Goal: Obtain resource: Obtain resource

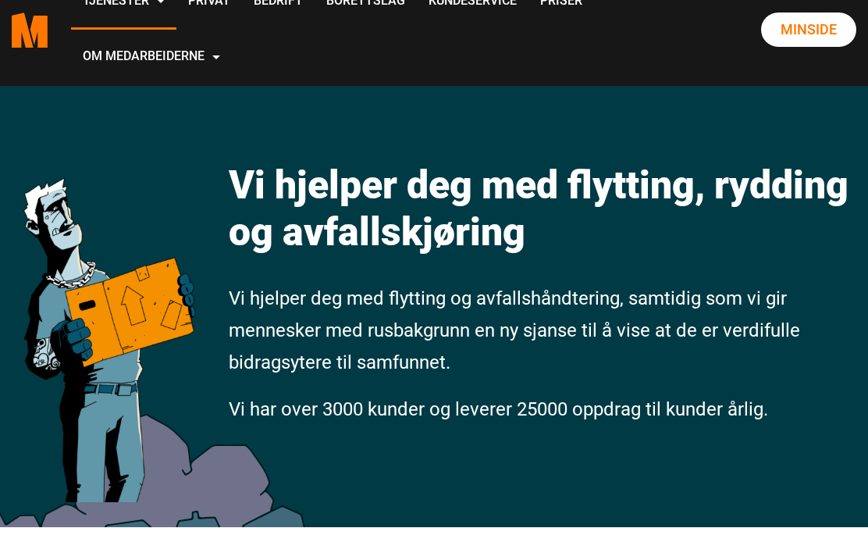
scroll to position [36, 0]
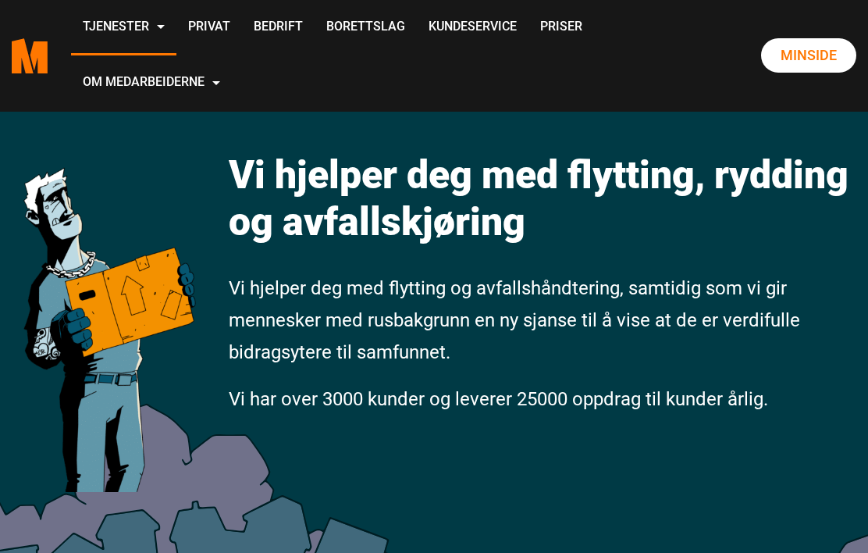
click at [242, 33] on link "Privat" at bounding box center [210, 27] width 66 height 55
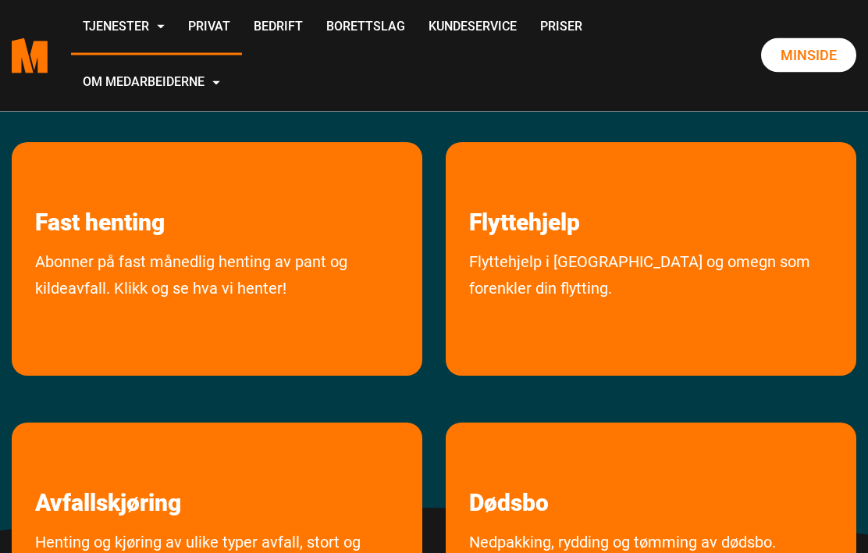
scroll to position [200, 0]
click at [144, 228] on link "Fast henting" at bounding box center [100, 189] width 177 height 94
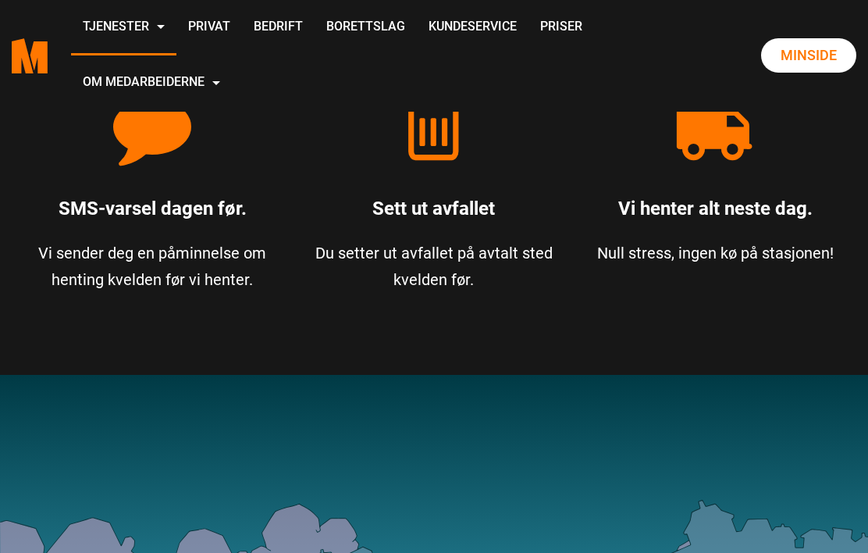
scroll to position [1076, 0]
click at [455, 153] on icon "2." at bounding box center [434, 127] width 62 height 78
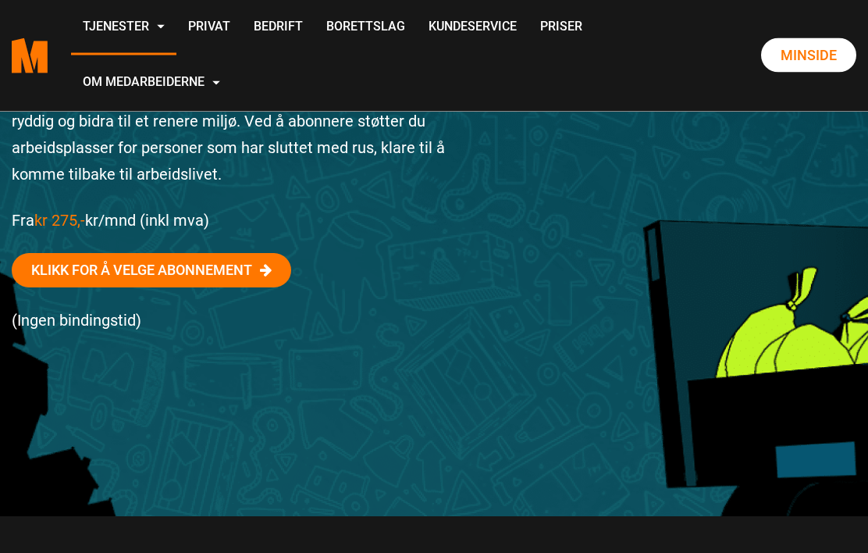
scroll to position [377, 0]
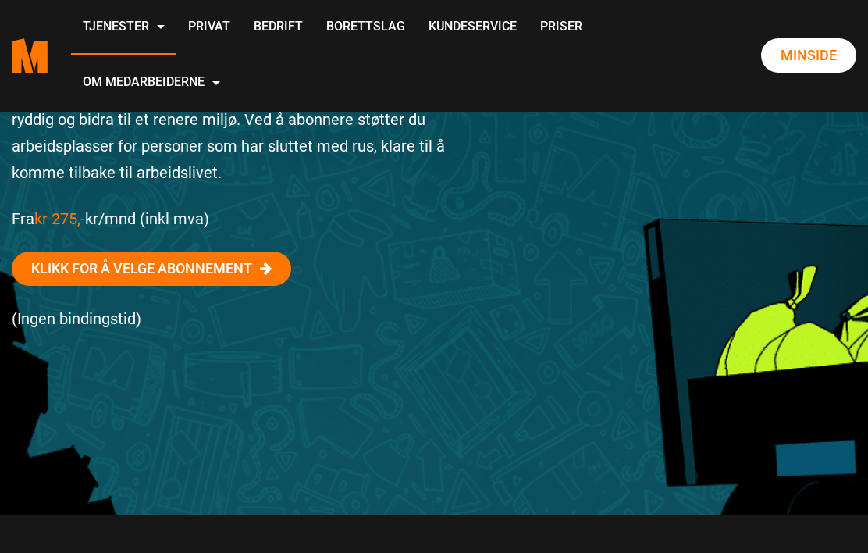
click at [272, 268] on icon at bounding box center [266, 269] width 12 height 14
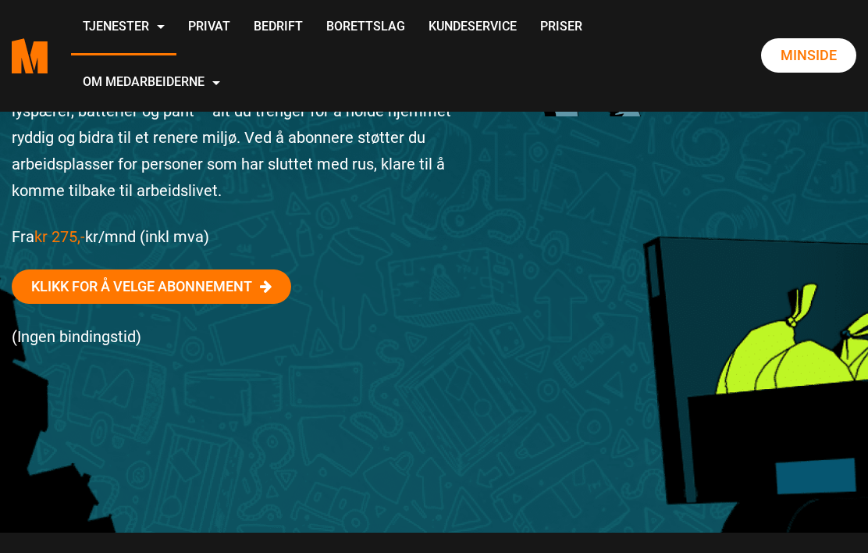
scroll to position [347, 0]
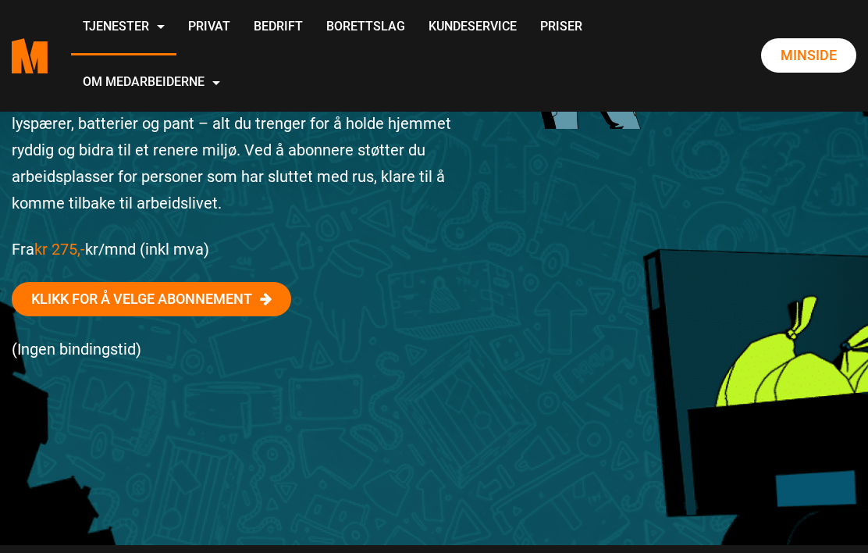
click at [242, 21] on link "Privat" at bounding box center [210, 27] width 66 height 55
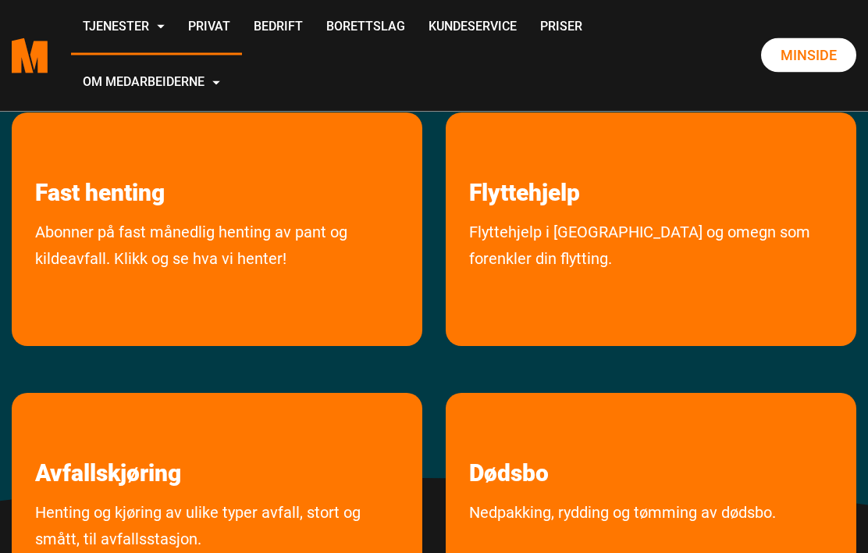
scroll to position [241, 0]
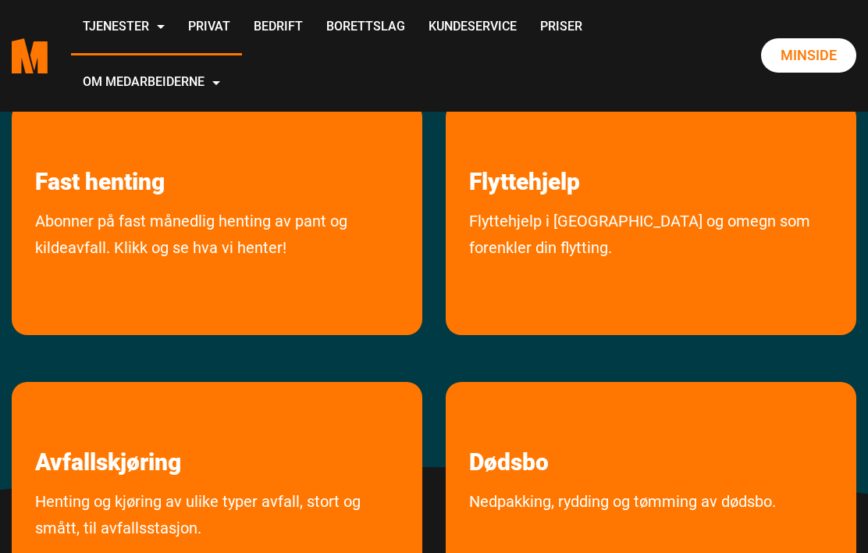
click at [244, 237] on link "Abonner på fast månedlig henting av pant og kildeavfall. Klikk og se hva vi hen…" at bounding box center [217, 267] width 411 height 119
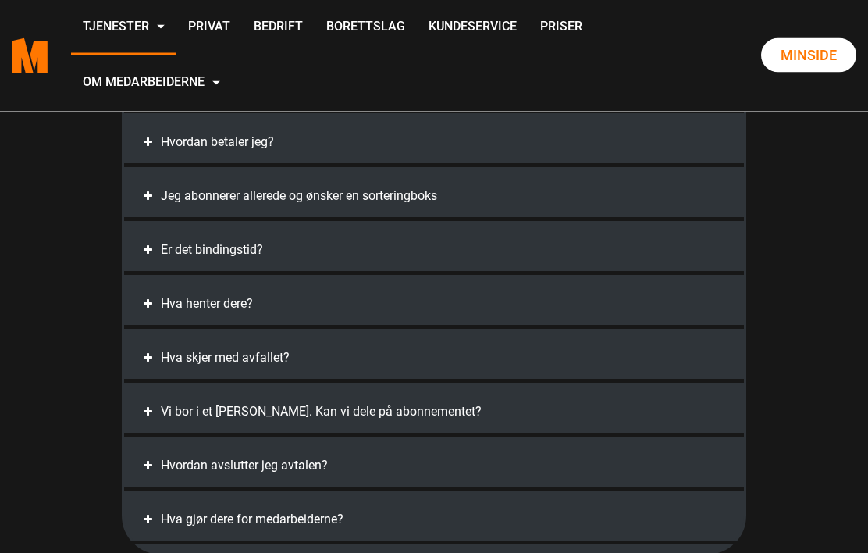
scroll to position [3278, 0]
click at [234, 298] on div "Hva henter dere?" at bounding box center [434, 304] width 589 height 27
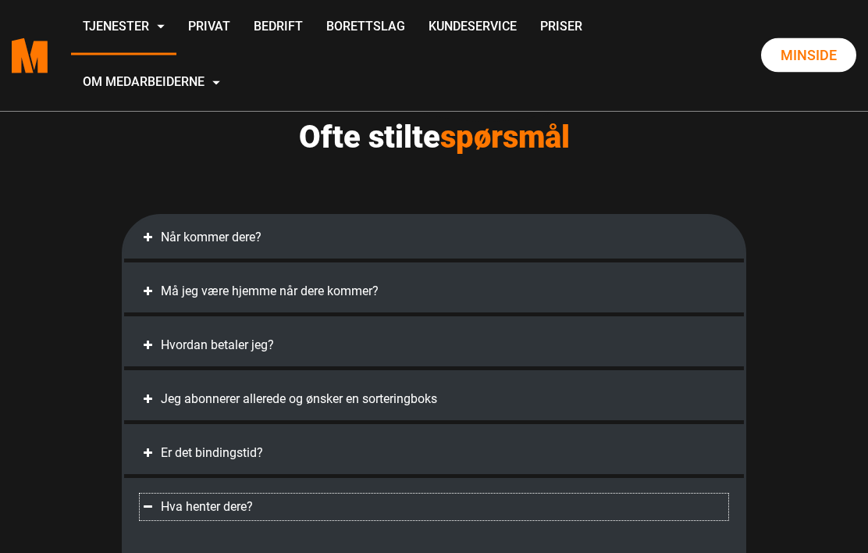
scroll to position [3076, 0]
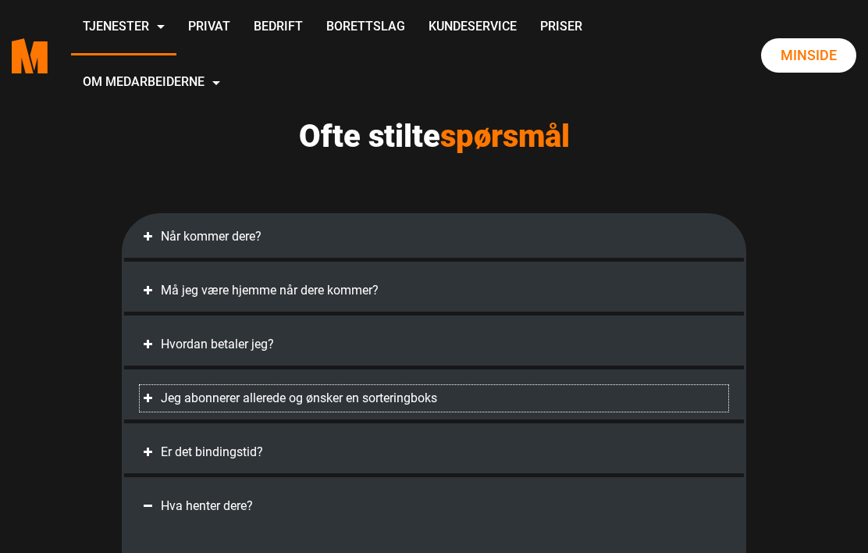
click at [672, 405] on div "Jeg abonnerer allerede og ønsker en sorteringboks" at bounding box center [434, 398] width 589 height 27
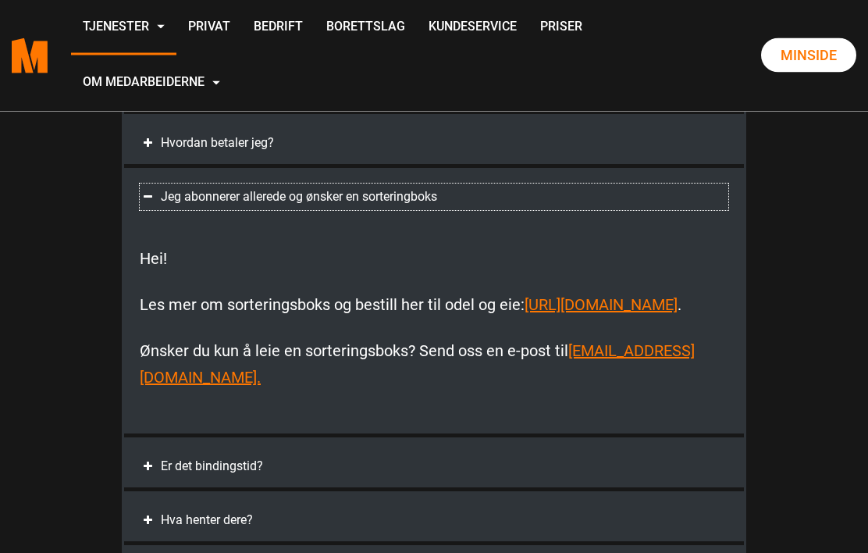
scroll to position [3277, 0]
click at [525, 314] on link "[URL][DOMAIN_NAME]" at bounding box center [601, 304] width 153 height 19
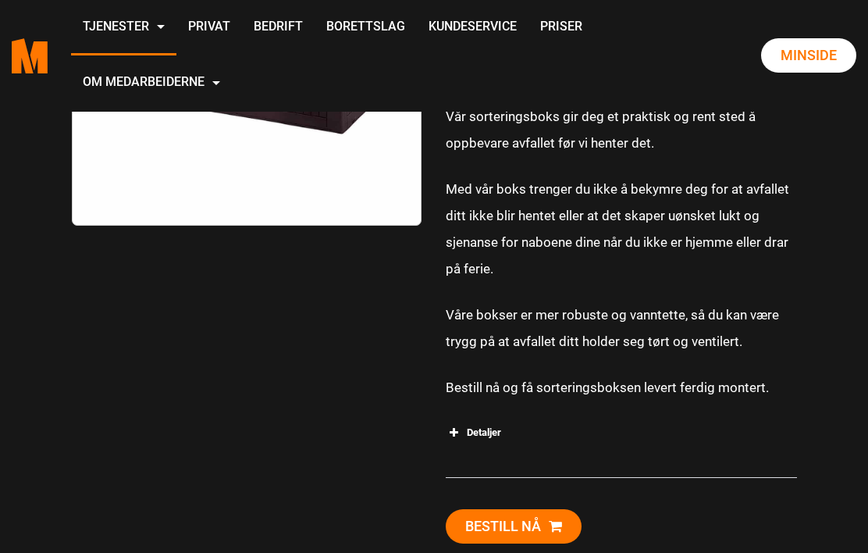
scroll to position [526, 0]
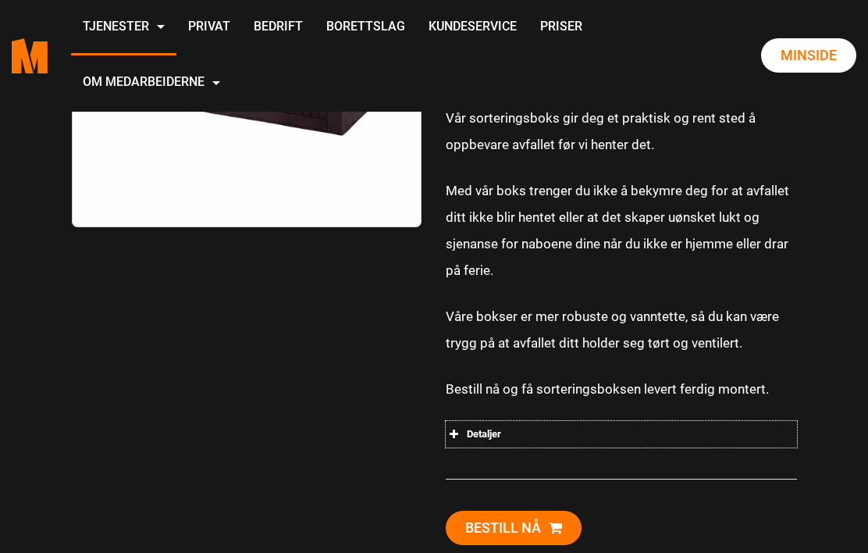
click at [498, 435] on div "Detaljer" at bounding box center [621, 434] width 351 height 27
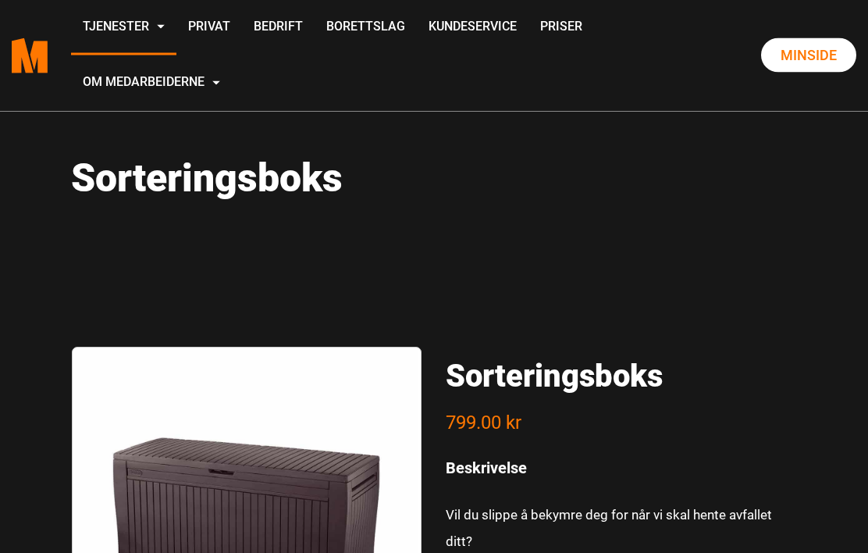
scroll to position [0, 0]
